Goal: Find specific page/section: Find specific page/section

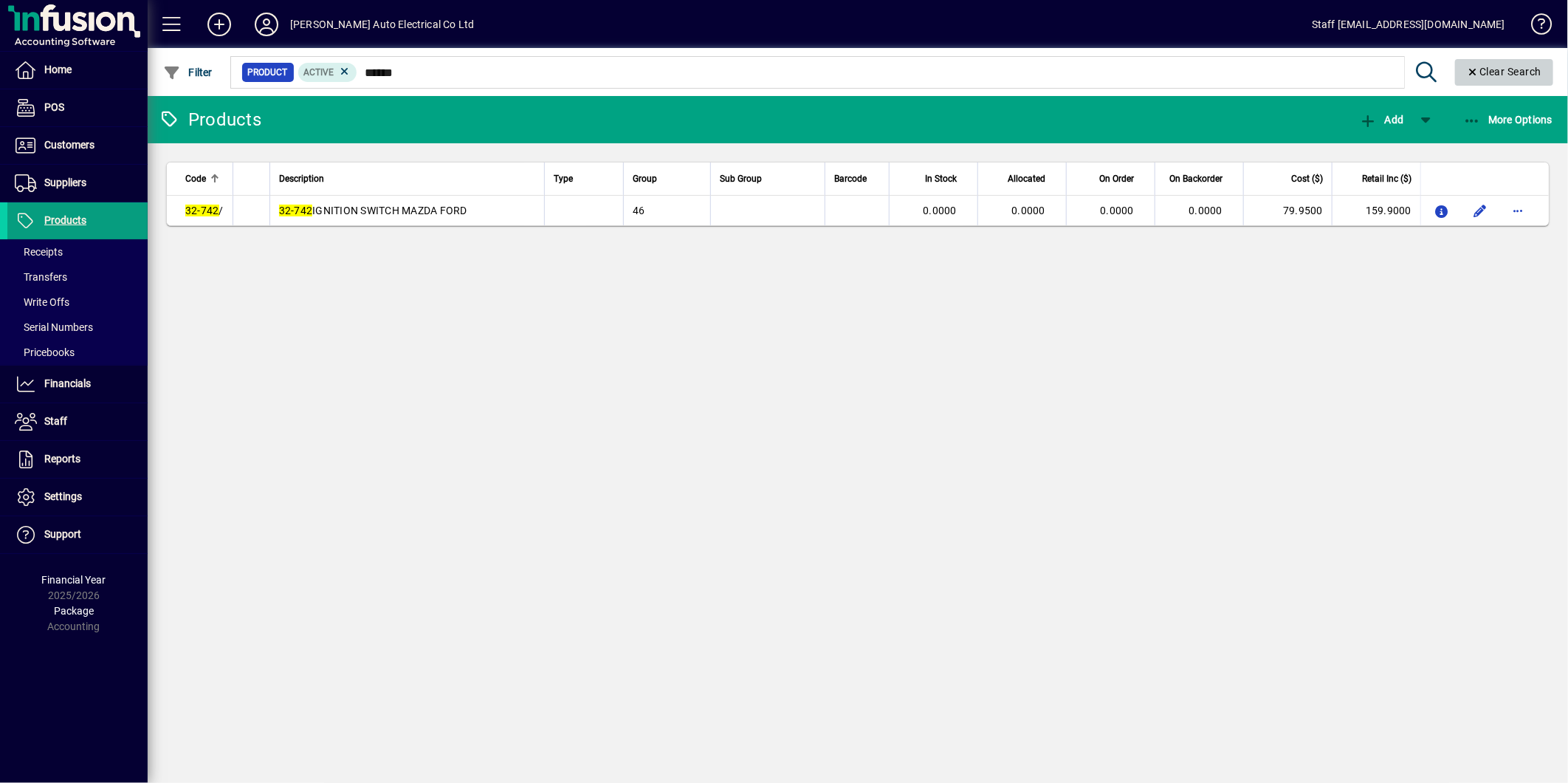
click at [1486, 74] on span "Clear Search" at bounding box center [1504, 71] width 75 height 12
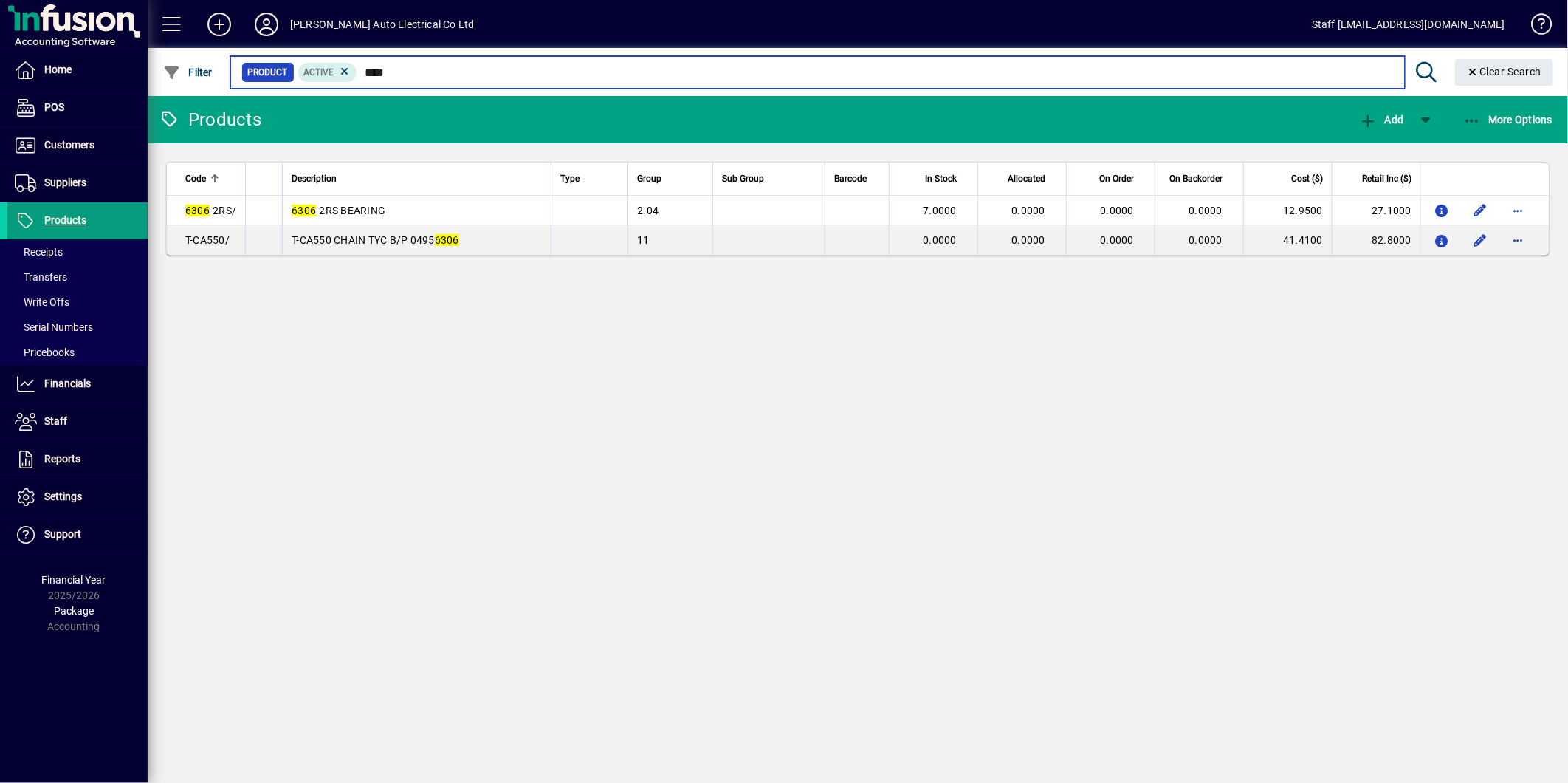
click at [426, 72] on input "****" at bounding box center [875, 72] width 1035 height 21
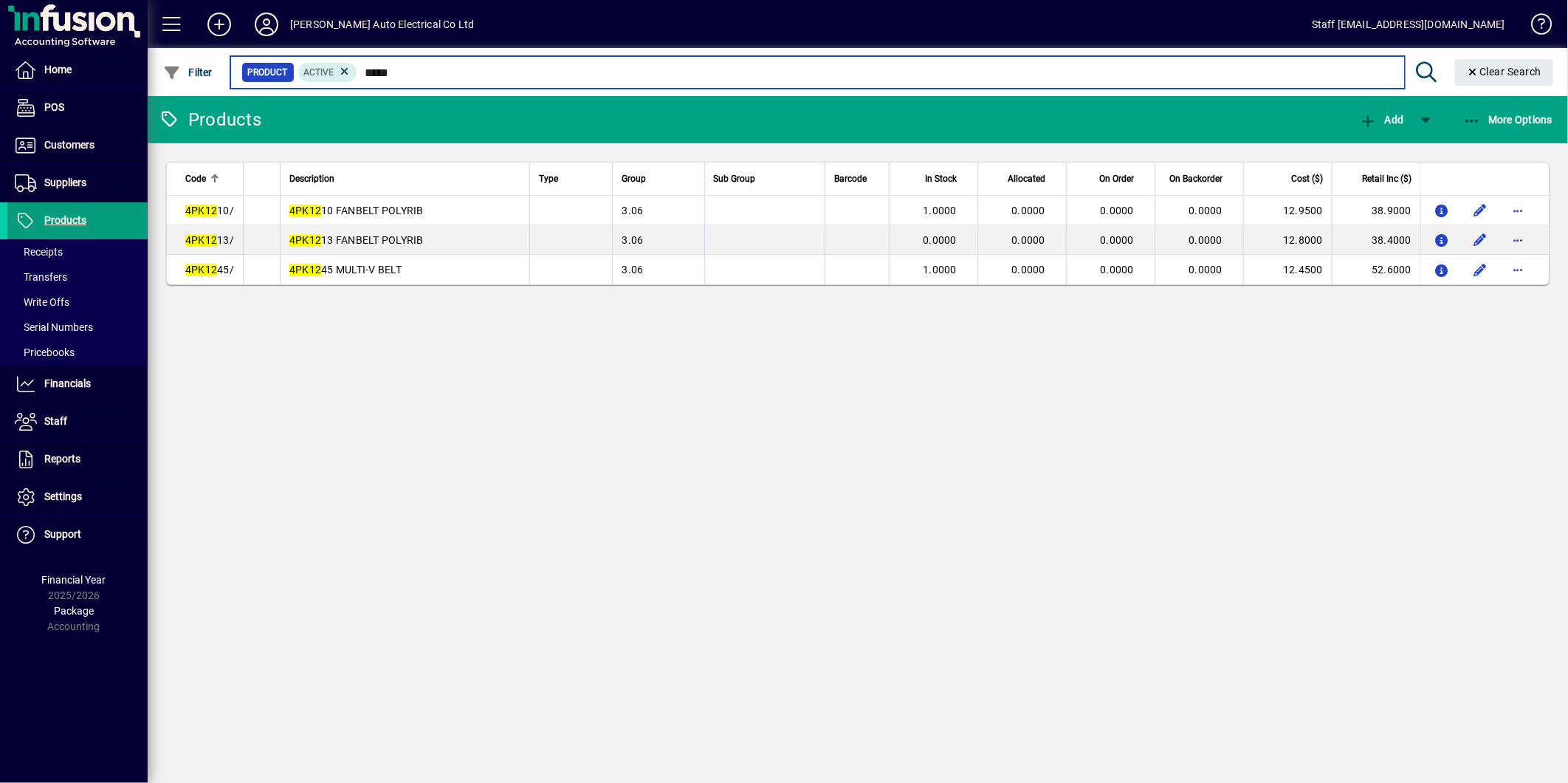
type input "*****"
